Goal: Information Seeking & Learning: Learn about a topic

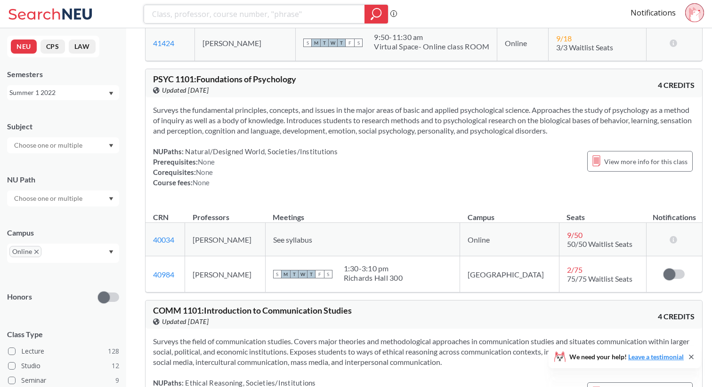
scroll to position [1567, 0]
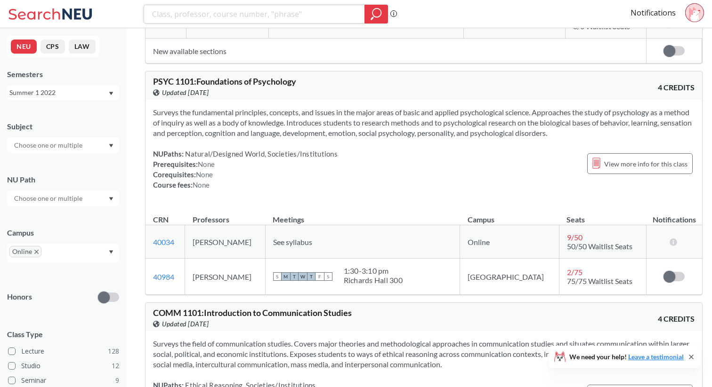
click at [184, 21] on input "search" at bounding box center [254, 14] width 207 height 16
type input "photo"
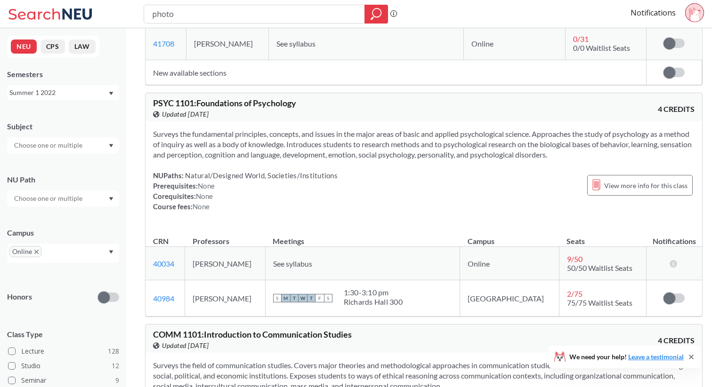
scroll to position [2086, 0]
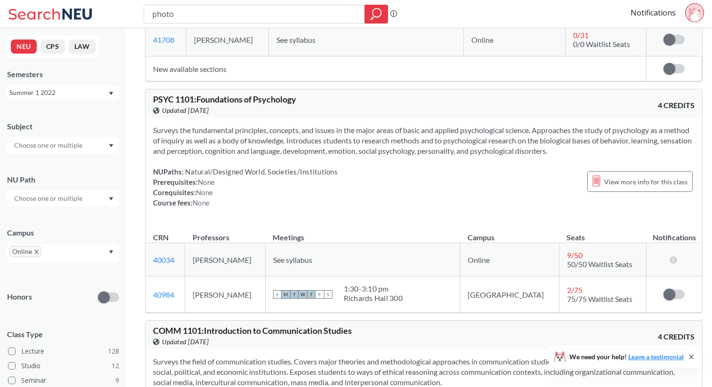
click at [185, 94] on span "PSYC 1101 : Foundations of Psychology" at bounding box center [224, 99] width 143 height 10
copy span "1101"
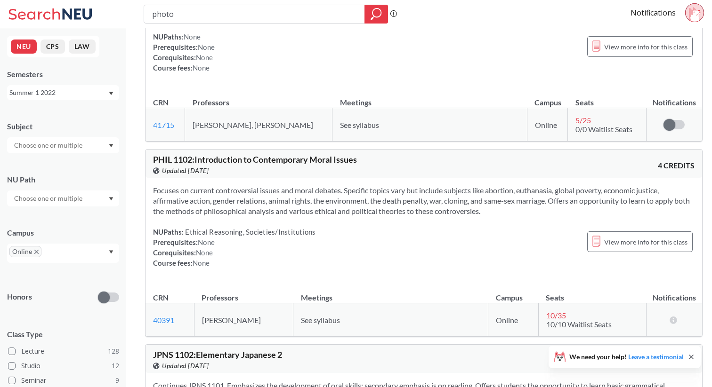
scroll to position [2703, 0]
click at [184, 153] on span "PHIL 1102 : Introduction to Contemporary Moral Issues" at bounding box center [255, 158] width 204 height 10
copy span "1102"
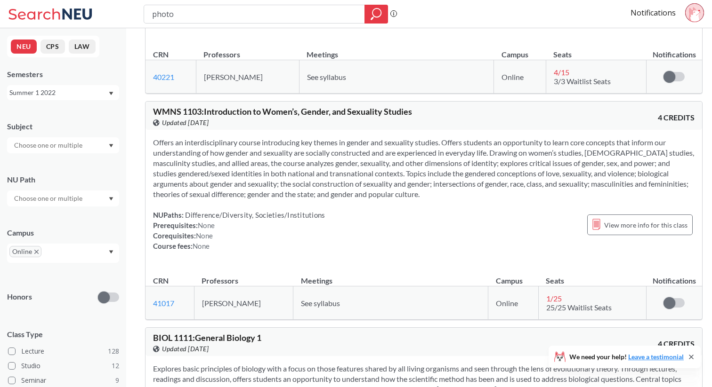
scroll to position [3141, 0]
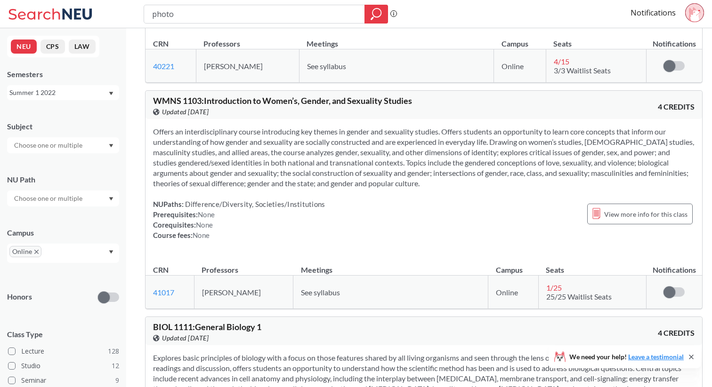
click at [194, 96] on span "WMNS 1103 : Introduction to Women’s, Gender, and Sexuality Studies" at bounding box center [282, 101] width 259 height 10
copy span "1103"
click at [253, 13] on input "photo" at bounding box center [254, 14] width 207 height 16
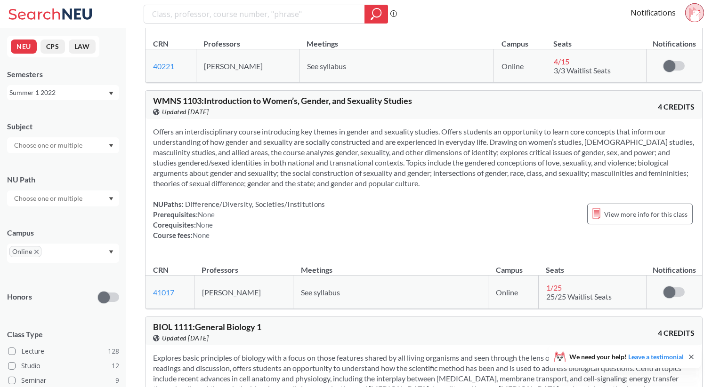
click at [48, 98] on div "Summer 1 2022" at bounding box center [63, 92] width 112 height 15
click at [46, 116] on div "Fall 2025" at bounding box center [65, 113] width 106 height 10
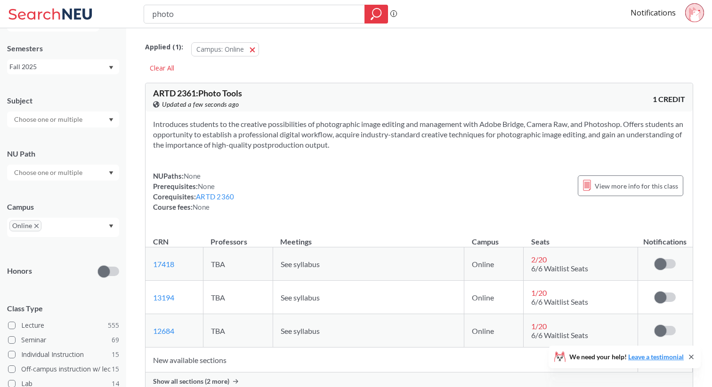
scroll to position [29, 0]
type input "p"
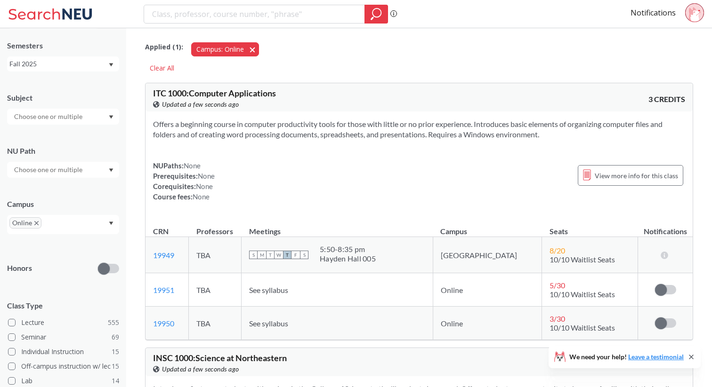
click at [252, 48] on button "Campus: Online Online" at bounding box center [225, 49] width 68 height 14
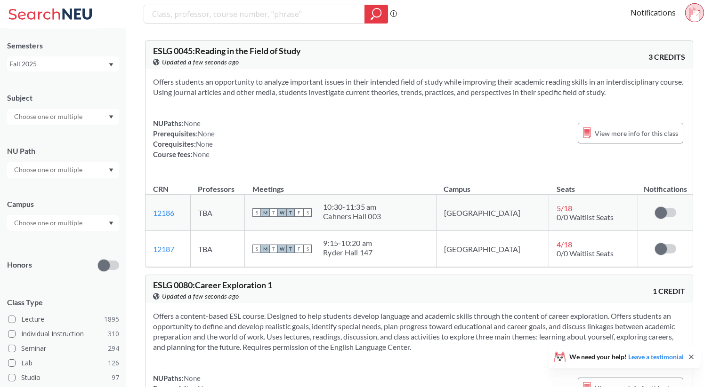
click at [42, 223] on input "text" at bounding box center [48, 222] width 79 height 11
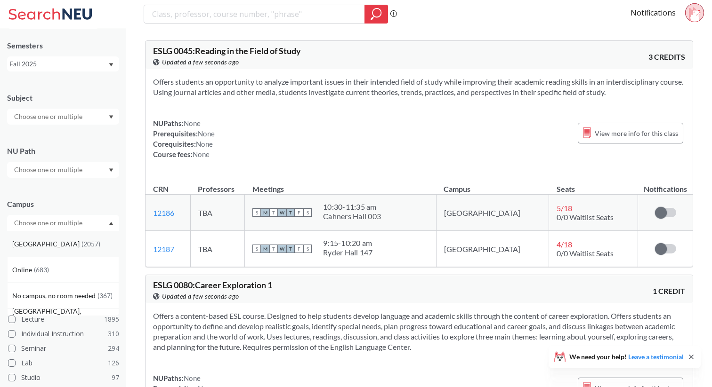
click at [40, 248] on div "[GEOGRAPHIC_DATA] ( 2057 )" at bounding box center [65, 244] width 106 height 10
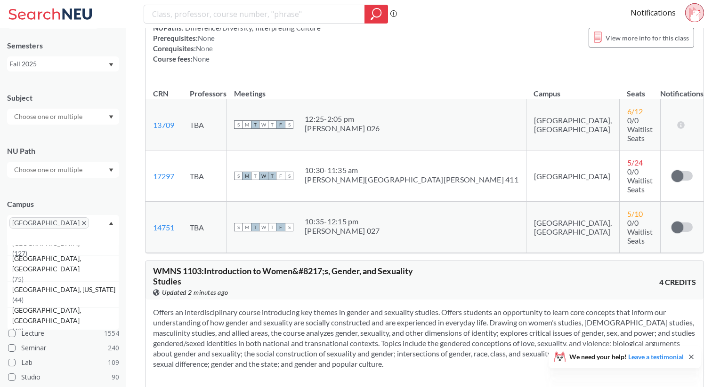
scroll to position [73, 0]
click at [82, 225] on icon "X to remove pill" at bounding box center [84, 223] width 4 height 4
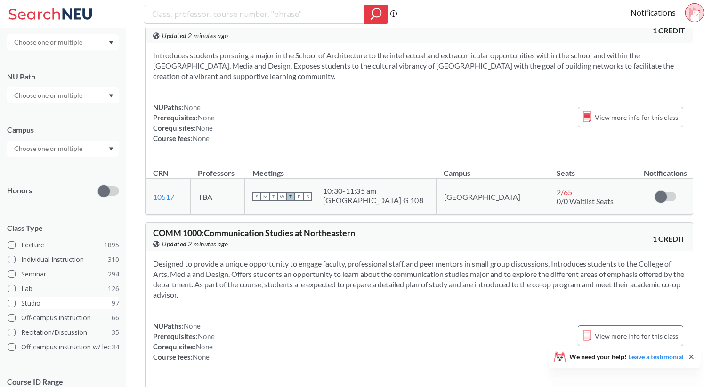
click at [10, 301] on span at bounding box center [12, 304] width 8 height 8
click at [21, 301] on input "Studio 97" at bounding box center [25, 302] width 8 height 8
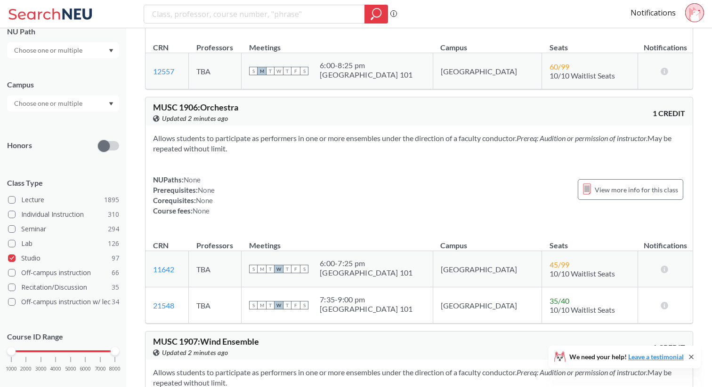
scroll to position [163, 0]
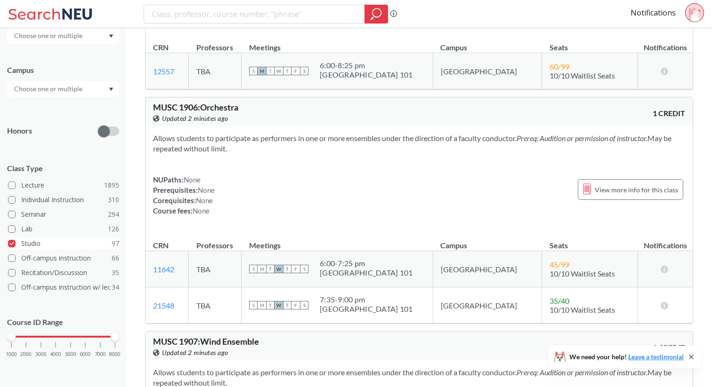
click at [12, 245] on span at bounding box center [12, 244] width 8 height 8
click at [21, 245] on input "Studio 97" at bounding box center [25, 243] width 8 height 8
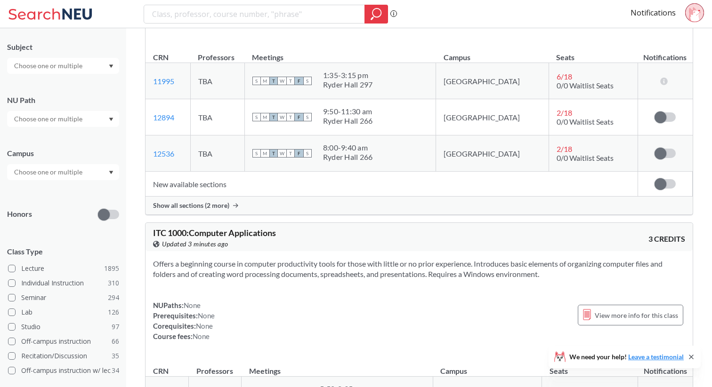
scroll to position [75, 0]
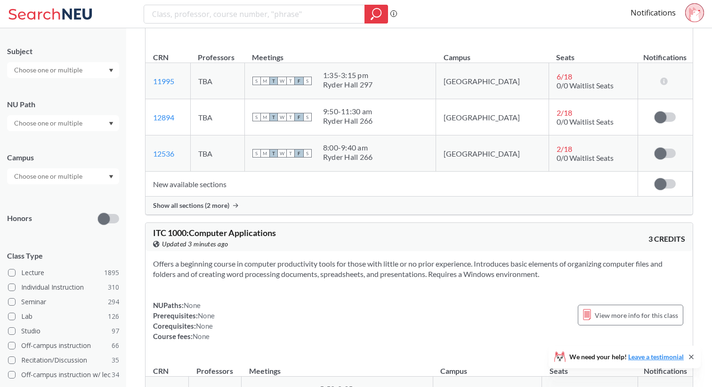
click at [43, 177] on input "text" at bounding box center [48, 176] width 79 height 11
click at [37, 224] on div "Online ( 683 )" at bounding box center [65, 219] width 106 height 10
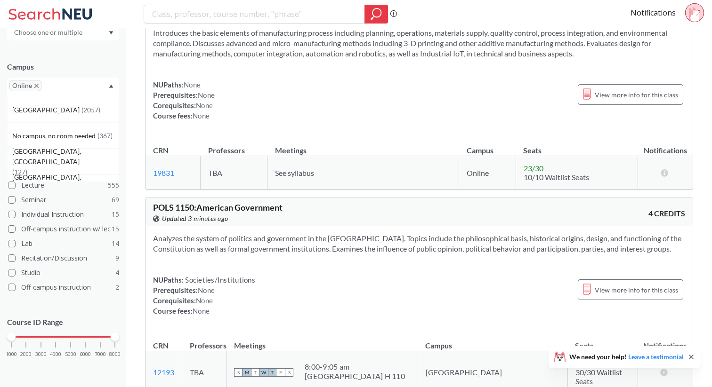
click at [37, 311] on div "Course ID Range 1000 2000 3000 4000 5000 6000 7000 8000" at bounding box center [63, 342] width 112 height 68
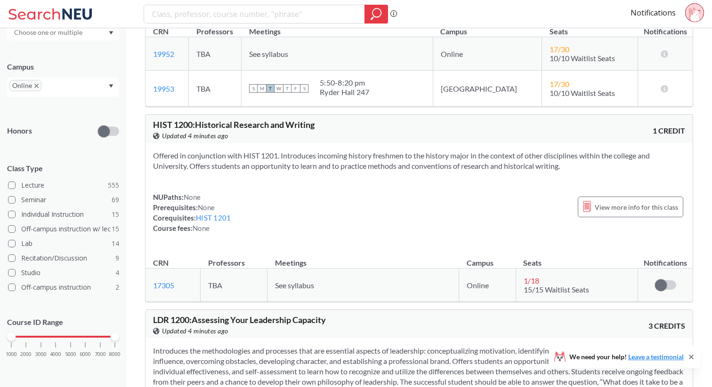
scroll to position [16716, 0]
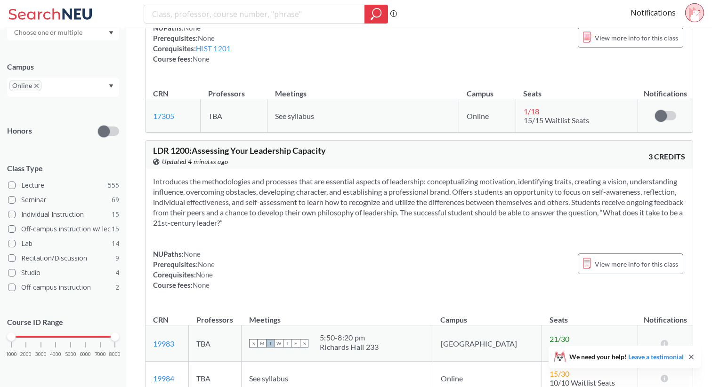
click at [183, 145] on span "LDR 1200 : Assessing Your Leadership Capacity" at bounding box center [239, 150] width 173 height 10
copy span "1200"
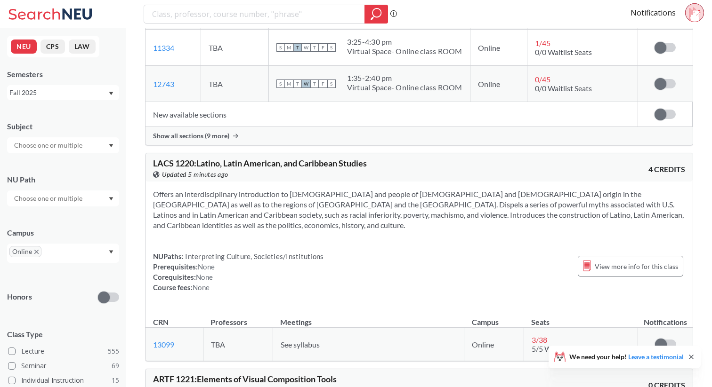
scroll to position [18745, 0]
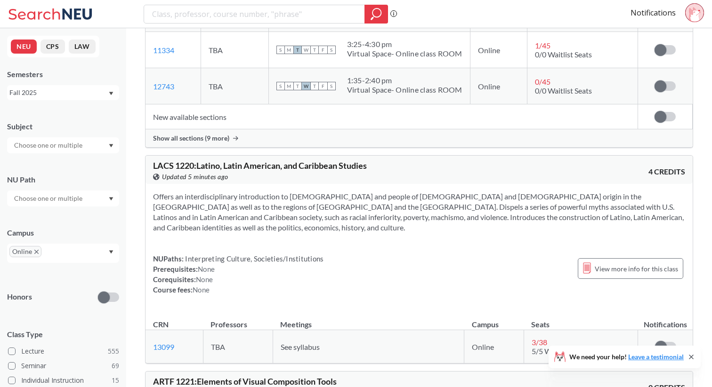
click at [182, 160] on span "LACS 1220 : Latino, Latin American, and Caribbean Studies" at bounding box center [260, 165] width 214 height 10
copy span "1220"
